Goal: Complete application form

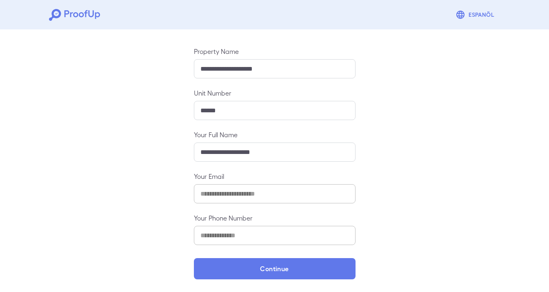
scroll to position [77, 0]
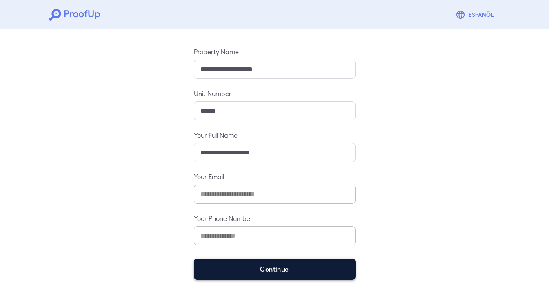
click at [305, 267] on button "Continue" at bounding box center [275, 269] width 162 height 21
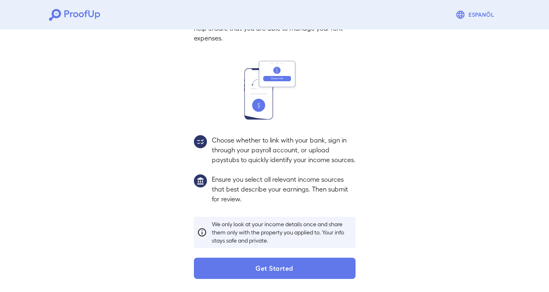
scroll to position [66, 0]
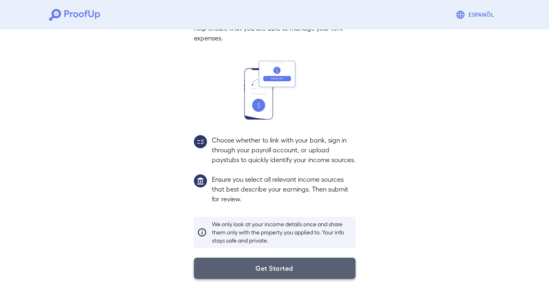
click at [292, 271] on button "Get Started" at bounding box center [275, 268] width 162 height 21
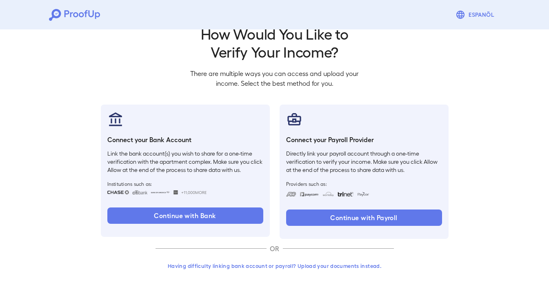
scroll to position [19, 0]
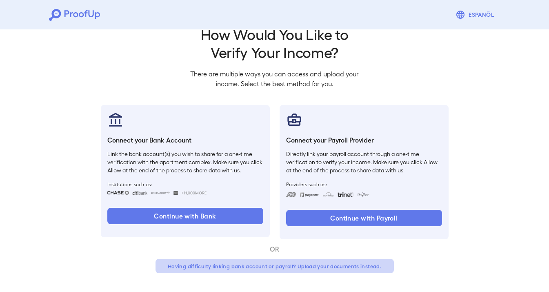
click at [343, 265] on button "Having difficulty linking bank account or payroll? Upload your documents instea…" at bounding box center [275, 266] width 239 height 15
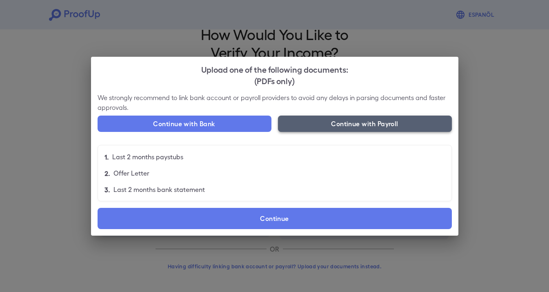
click at [331, 125] on button "Continue with Payroll" at bounding box center [365, 124] width 174 height 16
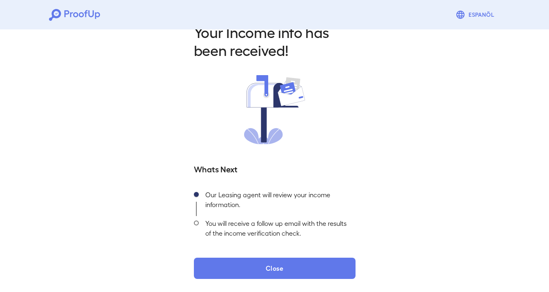
scroll to position [20, 0]
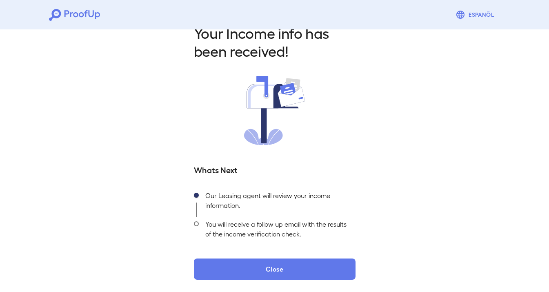
click at [301, 256] on div "Your Income info has been received! Whats Next Our Leasing agent will review yo…" at bounding box center [274, 152] width 181 height 256
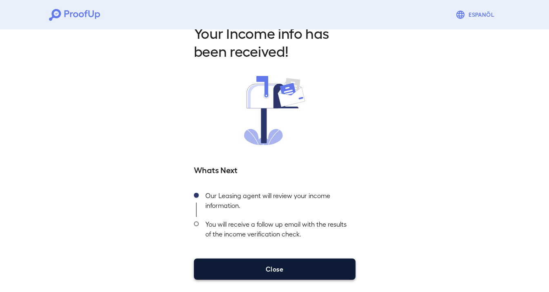
click at [301, 269] on button "Close" at bounding box center [275, 269] width 162 height 21
